Goal: Task Accomplishment & Management: Complete application form

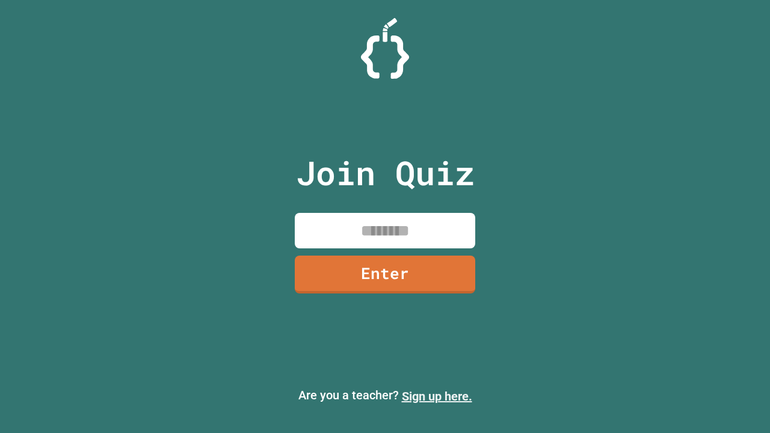
click at [437, 396] on link "Sign up here." at bounding box center [437, 396] width 70 height 14
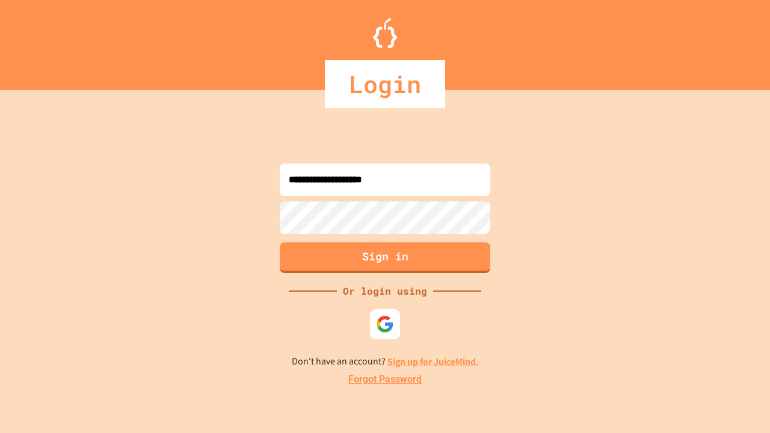
type input "**********"
